Goal: Check status: Check status

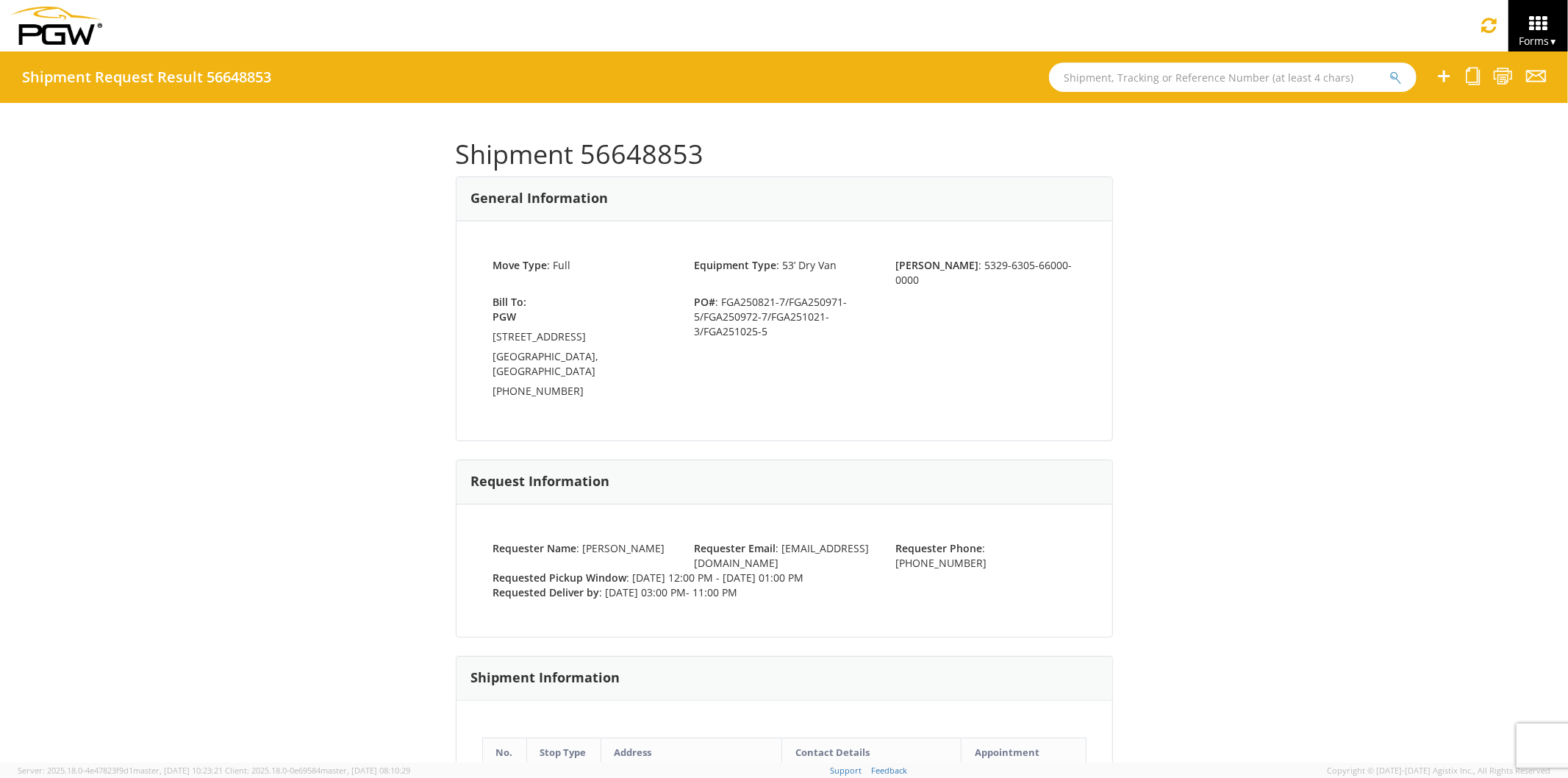
drag, startPoint x: 0, startPoint y: 0, endPoint x: 1104, endPoint y: 85, distance: 1107.3
click at [1104, 85] on input "text" at bounding box center [1232, 77] width 367 height 29
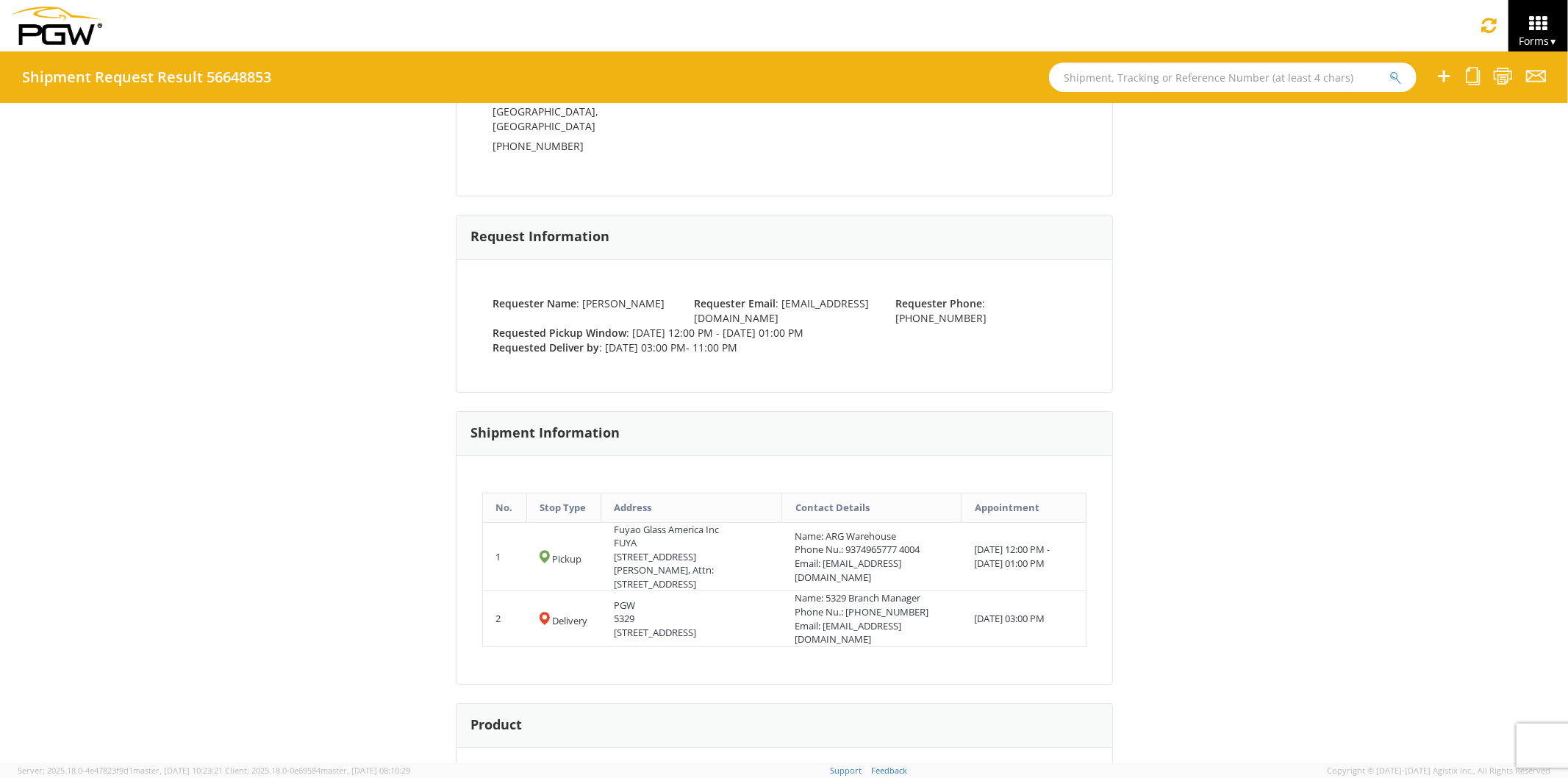
paste input "56701049"
click at [1390, 70] on button "submit" at bounding box center [1396, 78] width 13 height 17
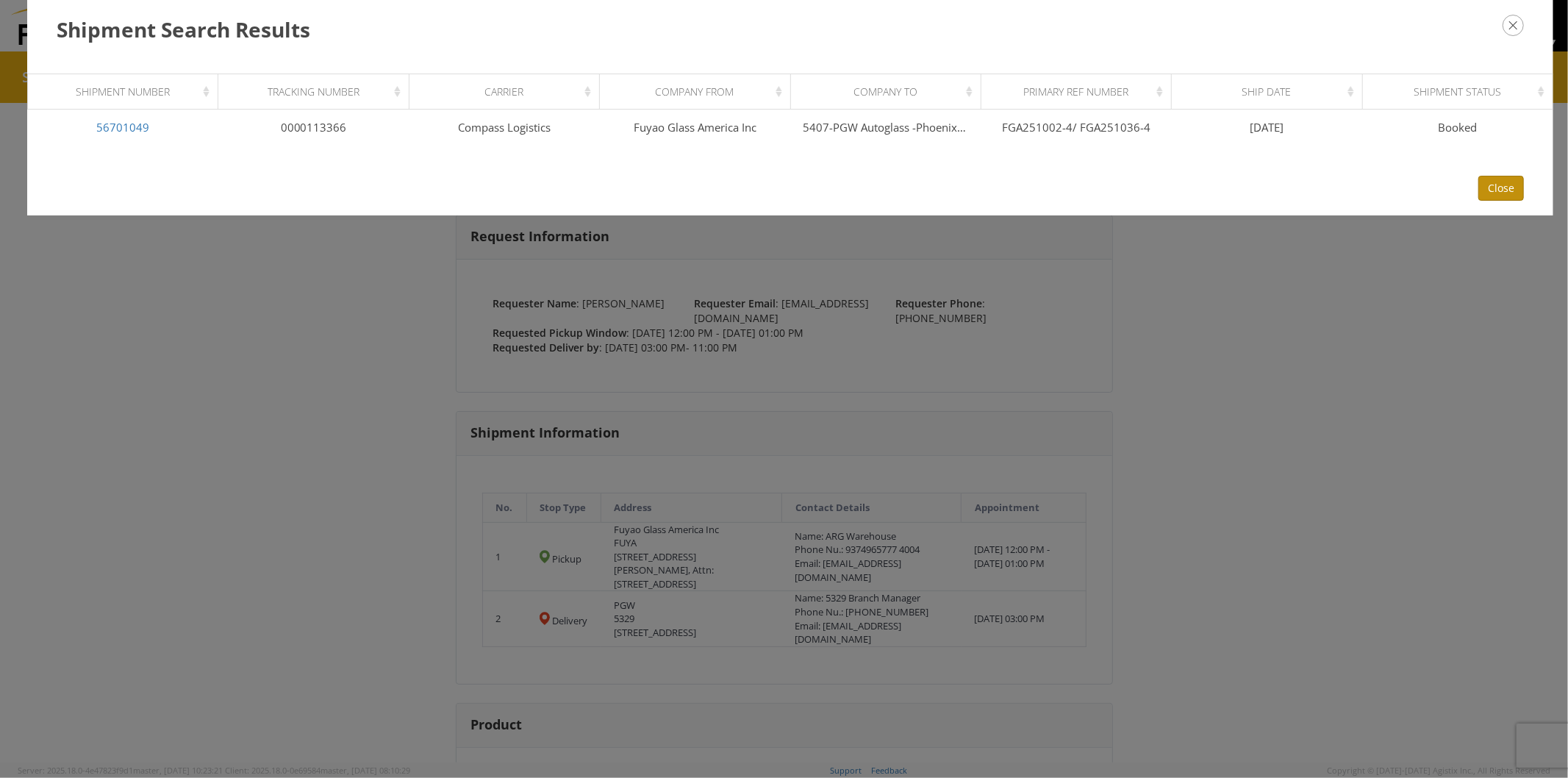
drag, startPoint x: 1506, startPoint y: 188, endPoint x: 1404, endPoint y: 158, distance: 106.3
click at [1506, 187] on button "Close" at bounding box center [1501, 188] width 45 height 25
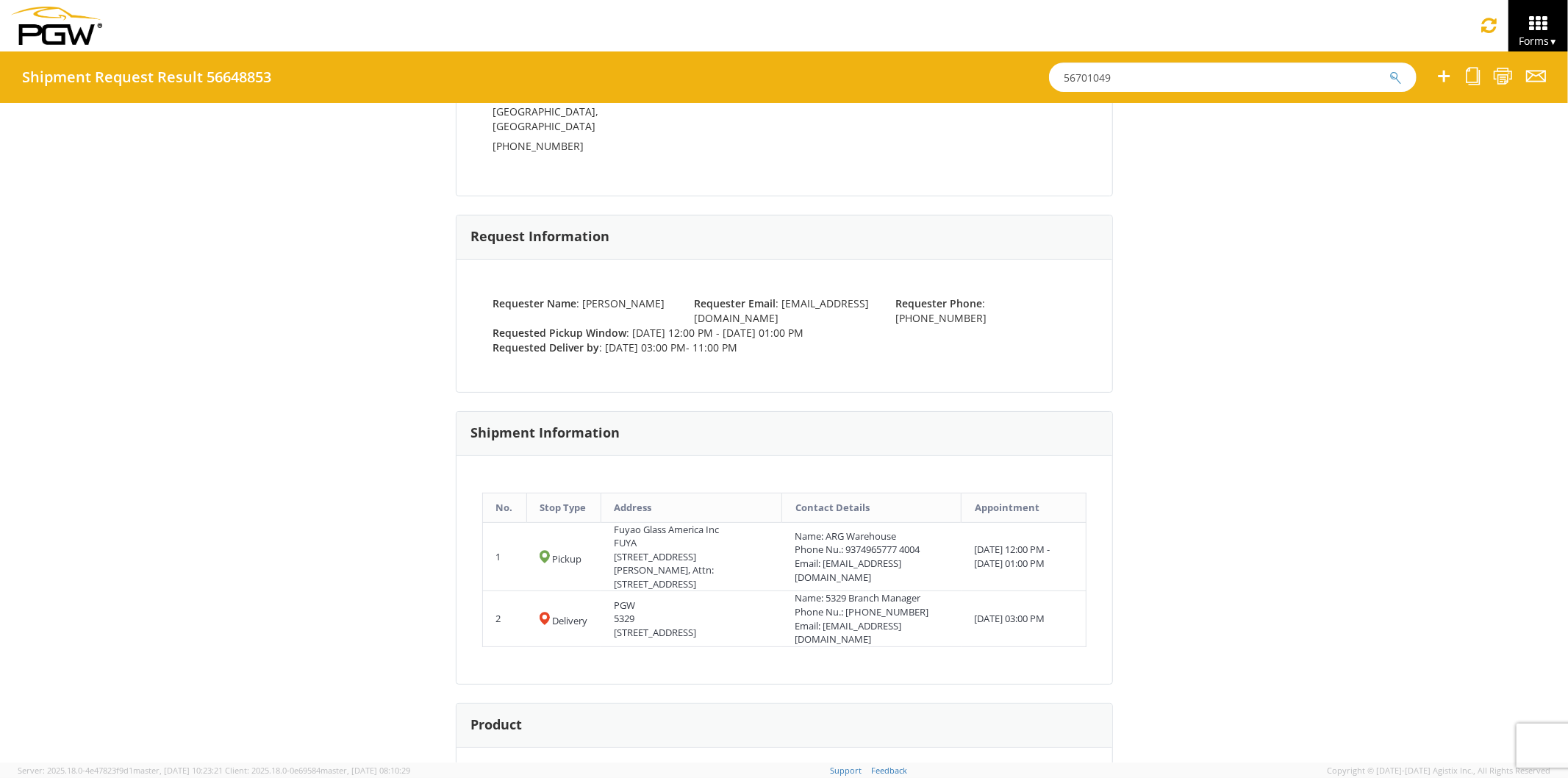
drag, startPoint x: 1145, startPoint y: 72, endPoint x: 907, endPoint y: 61, distance: 238.3
click at [907, 61] on div "Shipment Request Result 56648853 56701049" at bounding box center [784, 77] width 1568 height 51
paste input "58"
click at [1390, 70] on button "submit" at bounding box center [1396, 78] width 13 height 17
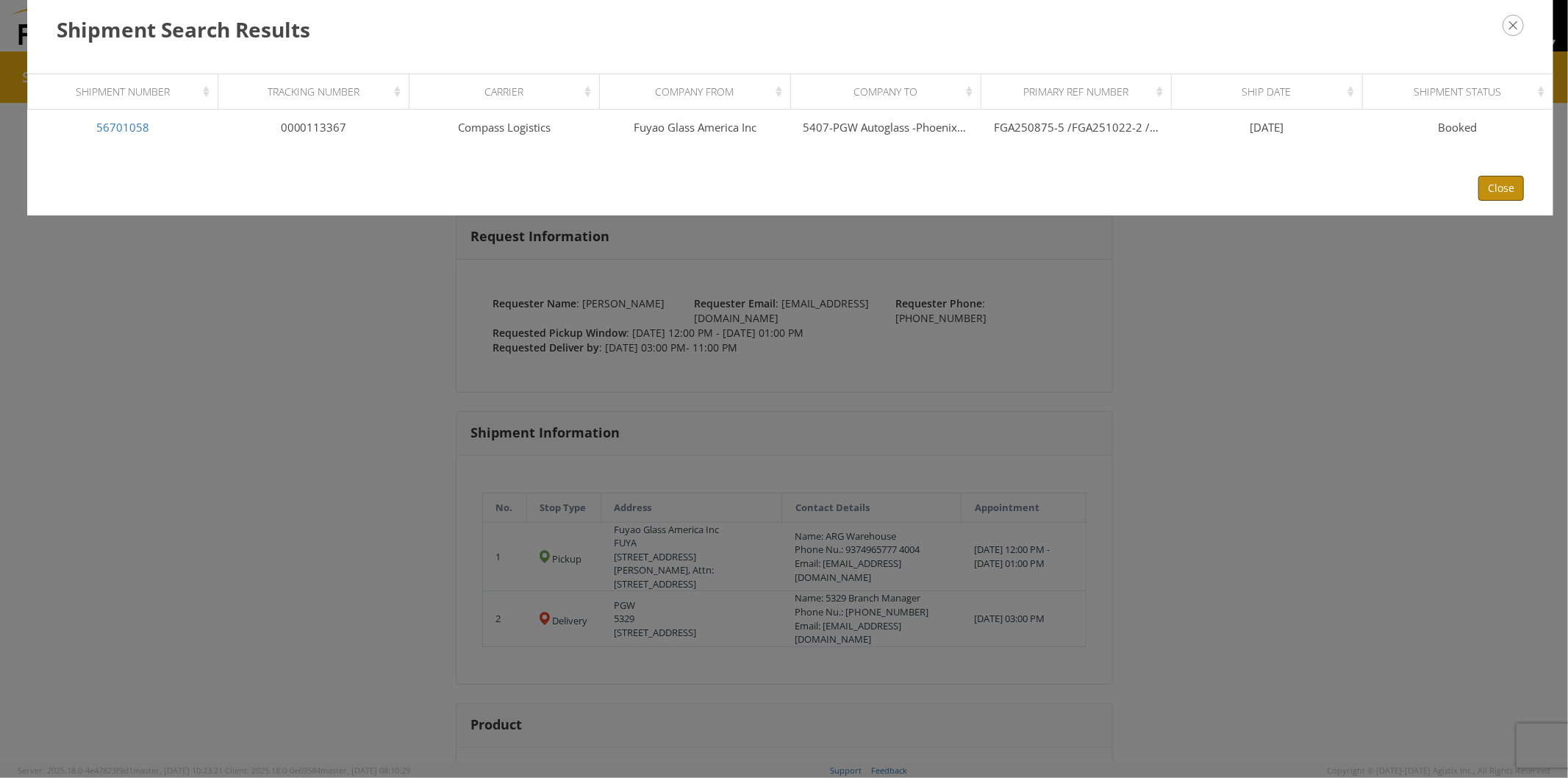
click at [1500, 186] on button "Close" at bounding box center [1501, 188] width 45 height 25
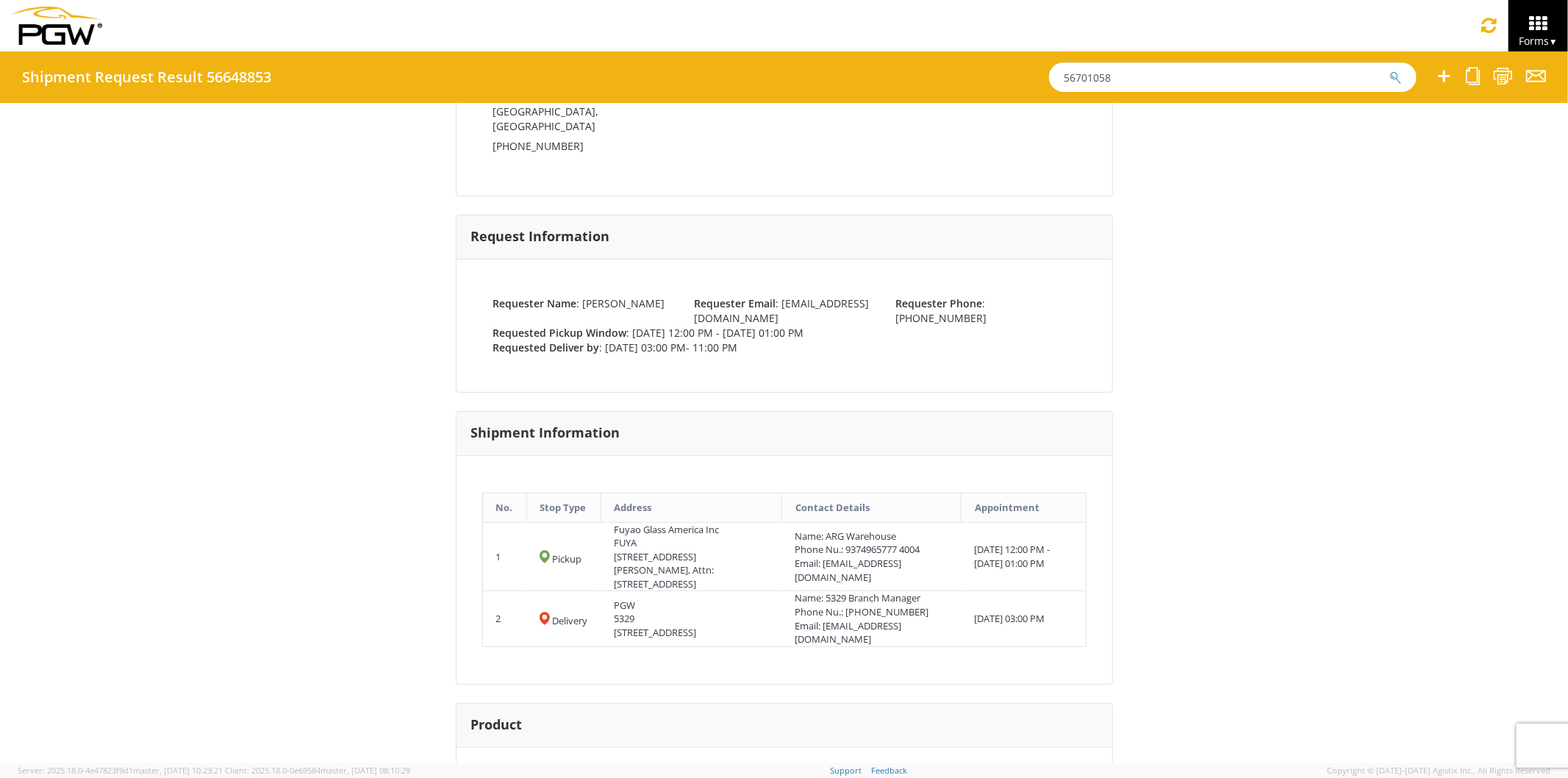
drag, startPoint x: 1115, startPoint y: 71, endPoint x: 896, endPoint y: 52, distance: 219.8
click at [896, 52] on div "Shipment Request Result 56648853 56701058" at bounding box center [784, 77] width 1568 height 51
paste input "92"
click at [1390, 70] on button "submit" at bounding box center [1396, 78] width 13 height 17
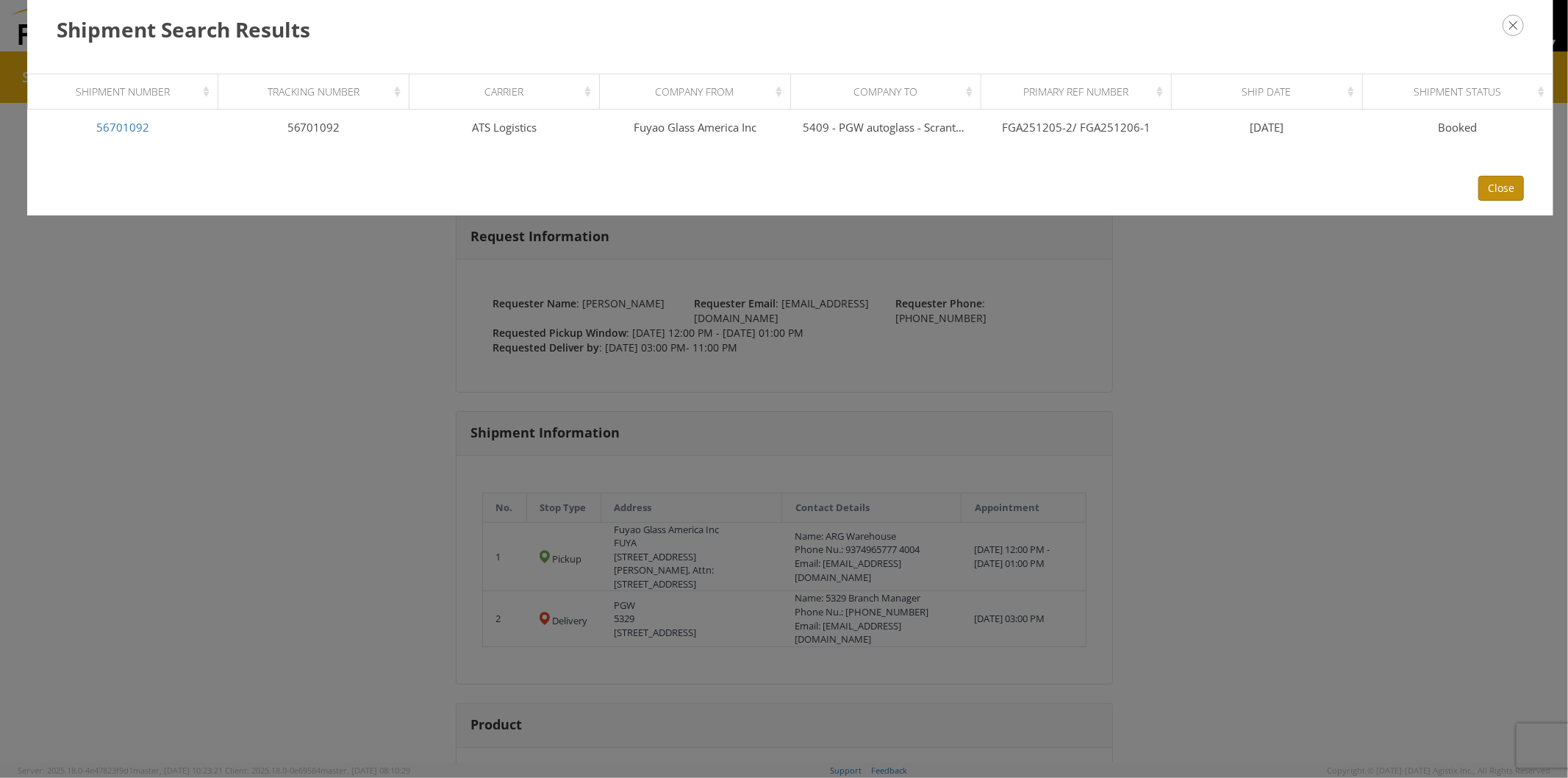
click at [1480, 176] on button "Close" at bounding box center [1501, 188] width 45 height 25
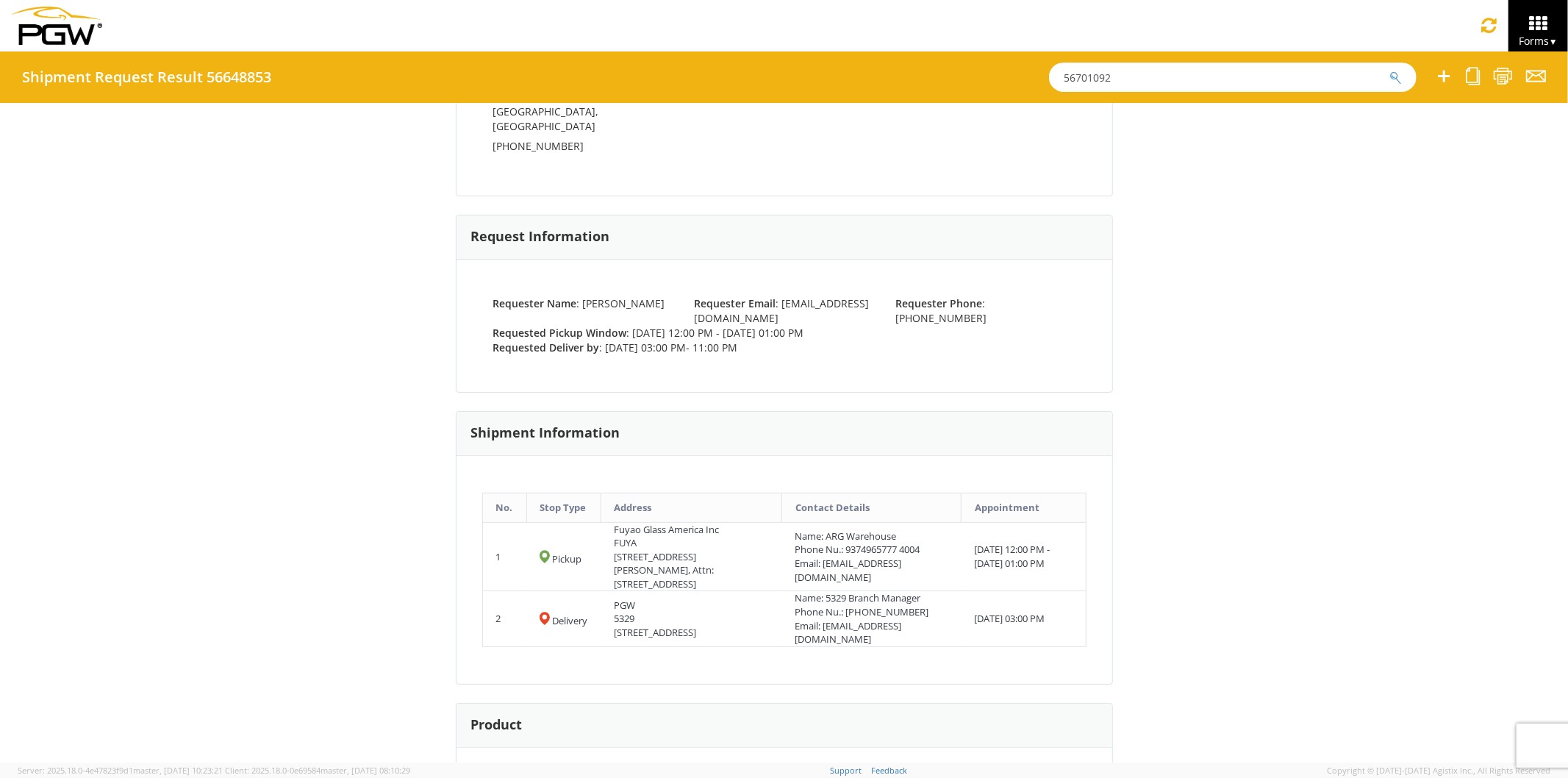
drag, startPoint x: 1179, startPoint y: 78, endPoint x: 737, endPoint y: 72, distance: 442.0
click at [741, 72] on div "Shipment Request Result 56648853 56701092" at bounding box center [784, 77] width 1568 height 51
paste input "0985"
type input "56700985"
click at [1390, 70] on button "submit" at bounding box center [1396, 78] width 13 height 17
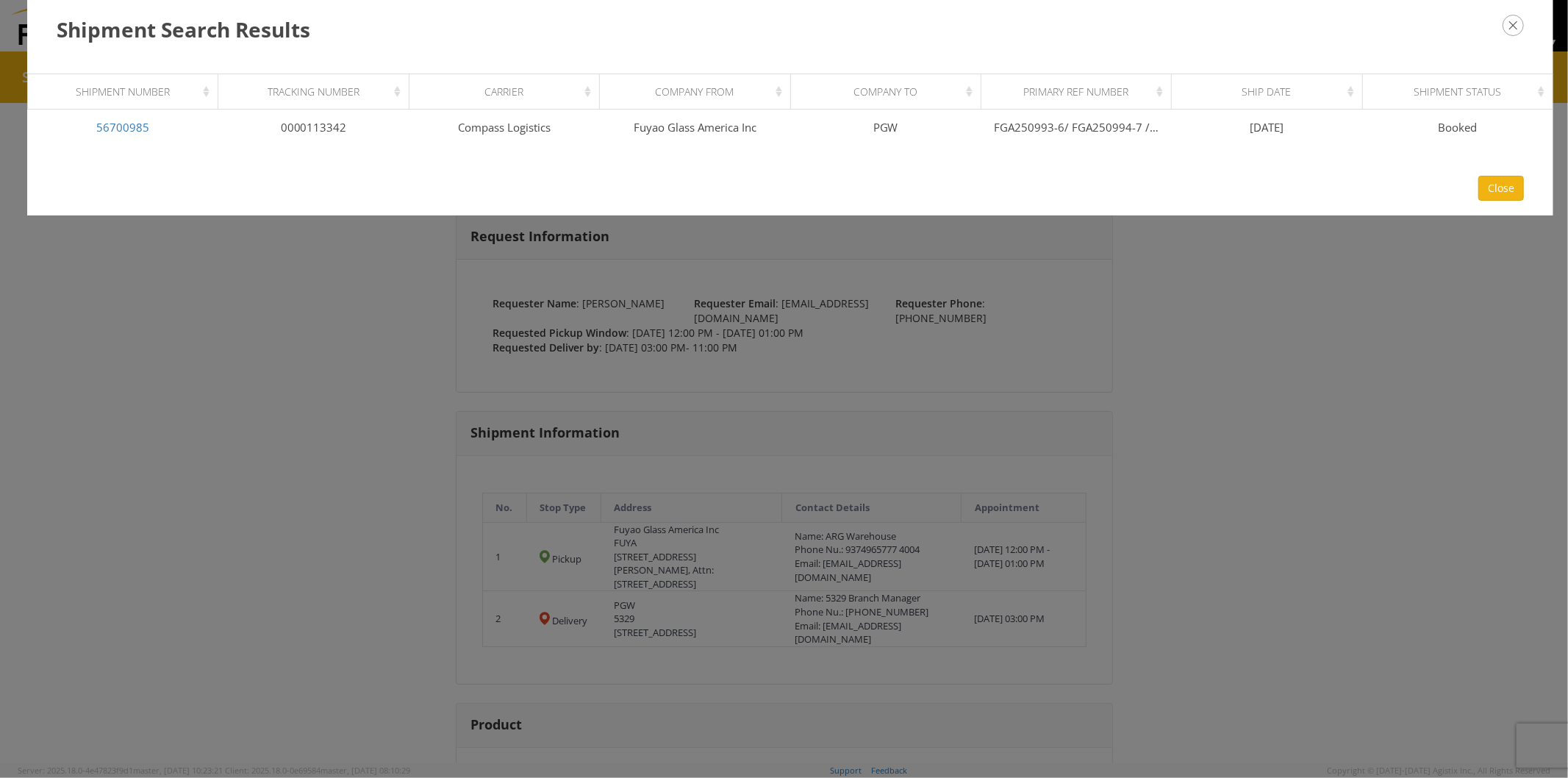
click at [1290, 358] on div "Shipment Search Results Loading, please wait Shipment Number Tracking Number Ca…" at bounding box center [784, 389] width 1568 height 778
